Goal: Task Accomplishment & Management: Manage account settings

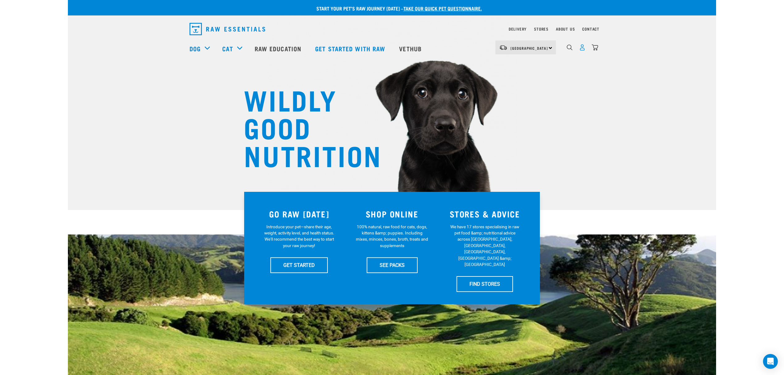
click at [583, 49] on img "dropdown navigation" at bounding box center [582, 47] width 6 height 6
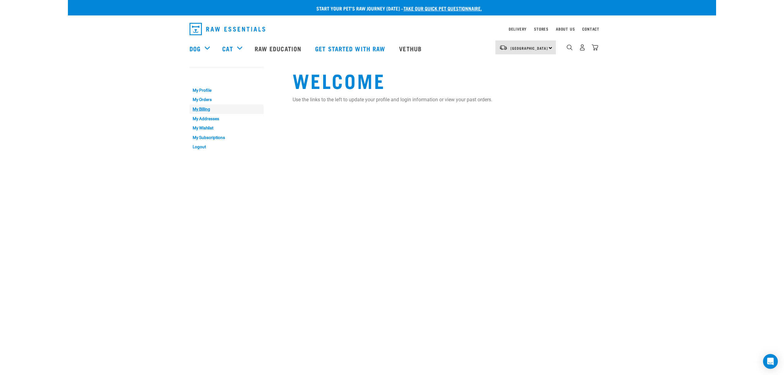
click at [214, 107] on link "My Billing" at bounding box center [227, 109] width 74 height 10
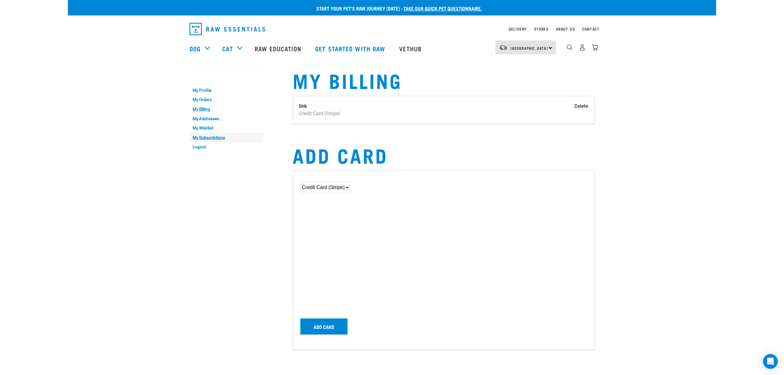
click at [214, 136] on link "My Subscriptions" at bounding box center [227, 138] width 74 height 10
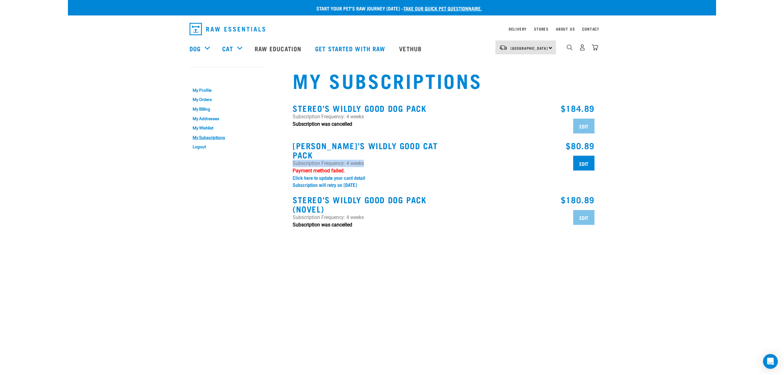
drag, startPoint x: 364, startPoint y: 155, endPoint x: 291, endPoint y: 152, distance: 72.9
click at [291, 152] on div "Frank's Wildly Good Cat Pack Subscription Frequency: 4 weeks Payment method fai…" at bounding box center [366, 164] width 155 height 54
click at [202, 118] on link "My Addresses" at bounding box center [227, 119] width 74 height 10
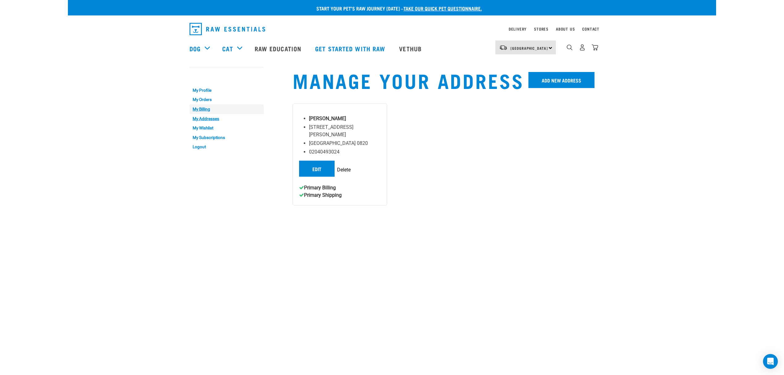
click at [207, 105] on link "My Billing" at bounding box center [227, 109] width 74 height 10
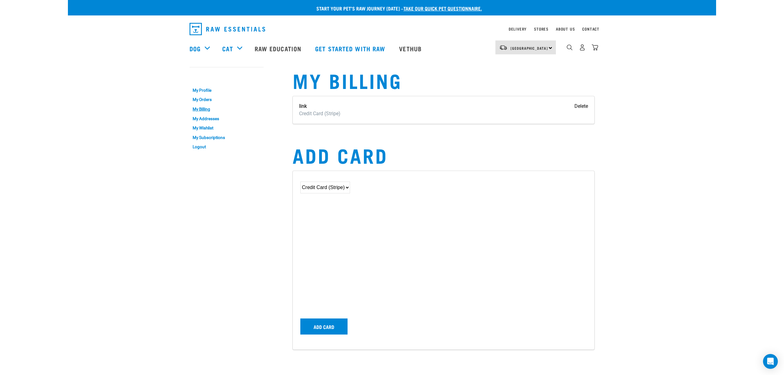
click at [323, 183] on select "Credit Card (Stripe)" at bounding box center [325, 188] width 50 height 12
click at [300, 182] on select "Credit Card (Stripe)" at bounding box center [325, 188] width 50 height 12
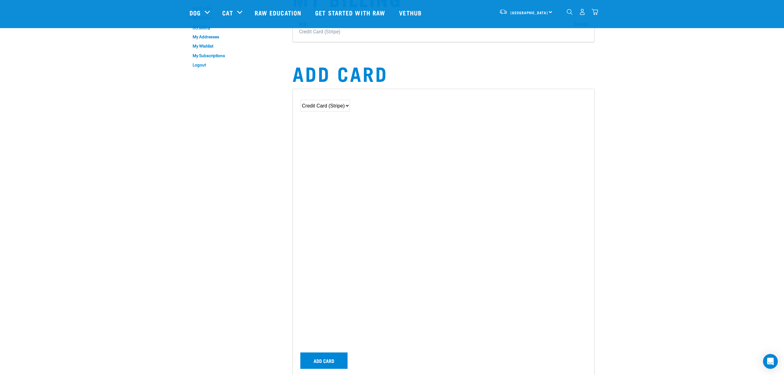
scroll to position [82, 0]
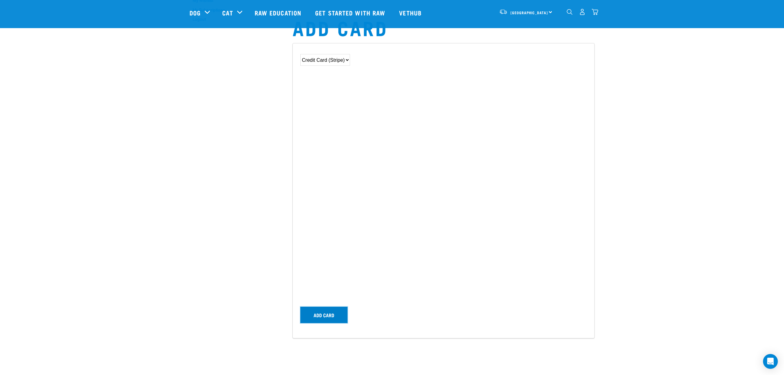
click at [326, 314] on button "Add card" at bounding box center [323, 315] width 47 height 16
